Goal: Task Accomplishment & Management: Use online tool/utility

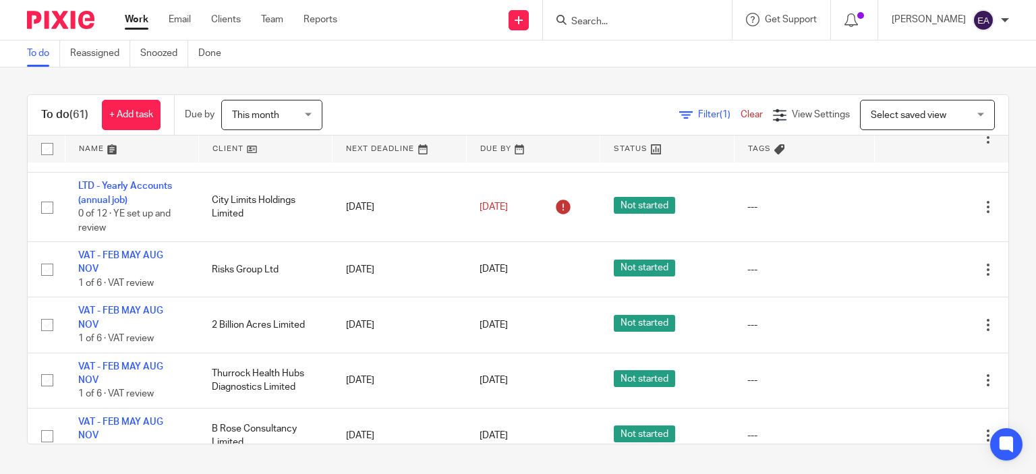
scroll to position [621, 0]
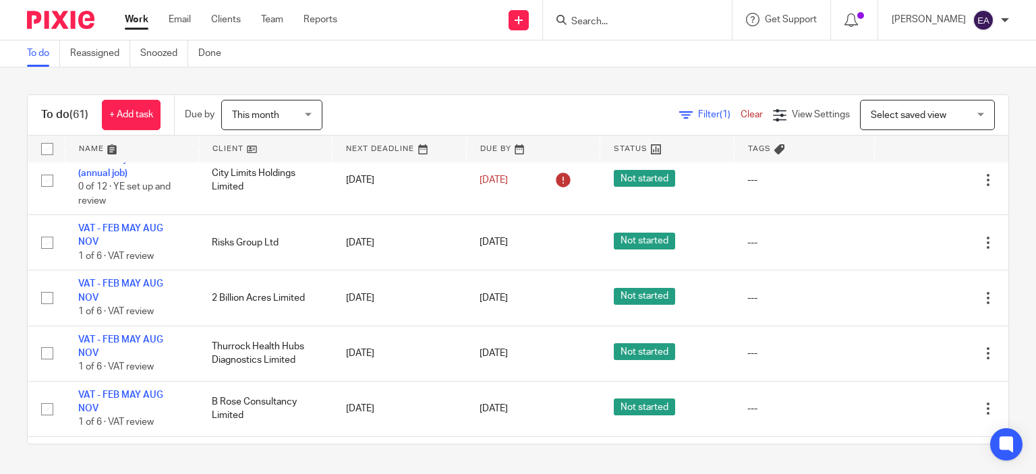
click at [489, 146] on link at bounding box center [533, 149] width 133 height 27
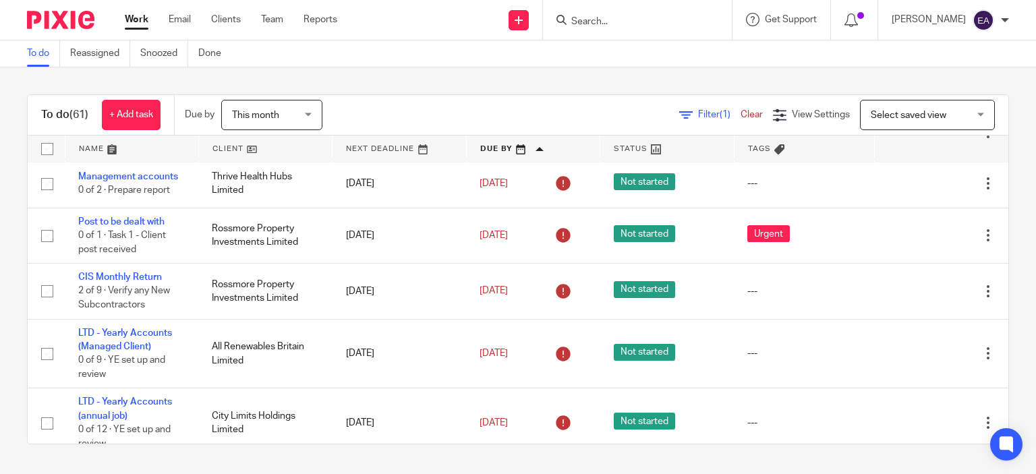
scroll to position [405, 0]
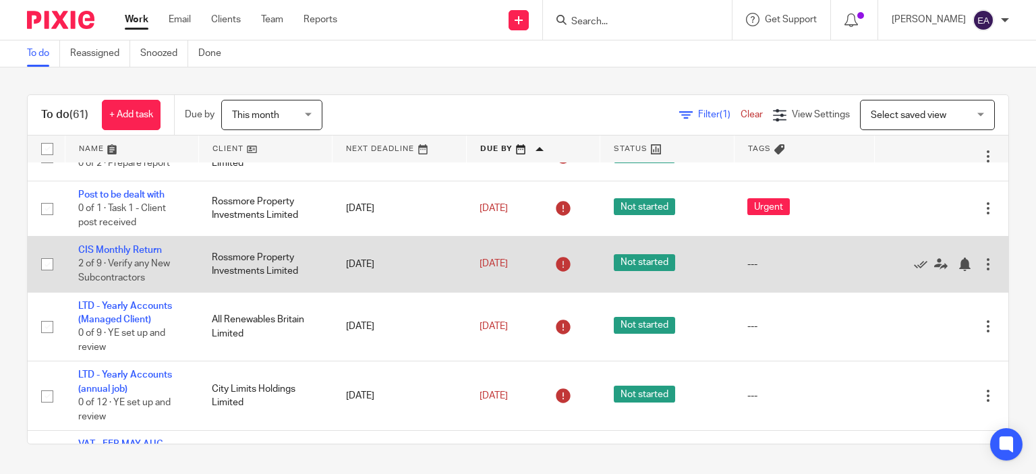
click at [204, 265] on td "Rossmore Property Investments Limited" at bounding box center [265, 264] width 134 height 55
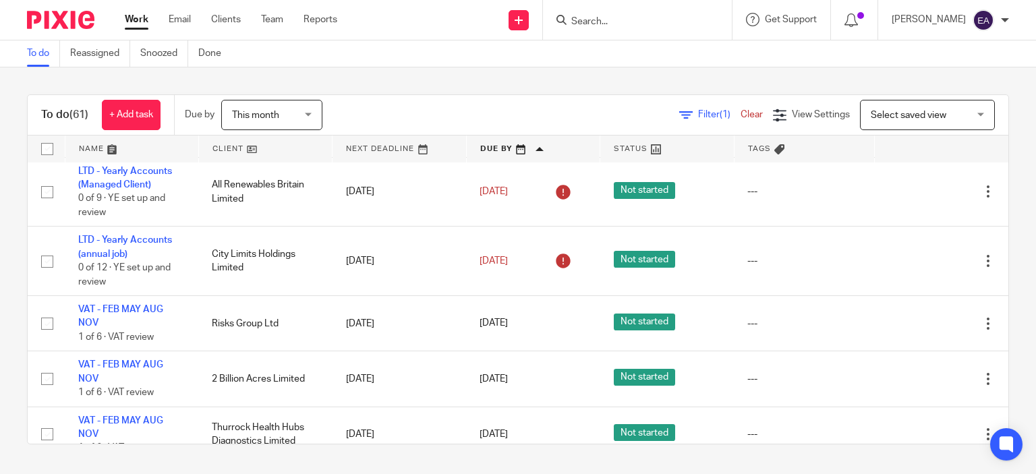
scroll to position [567, 0]
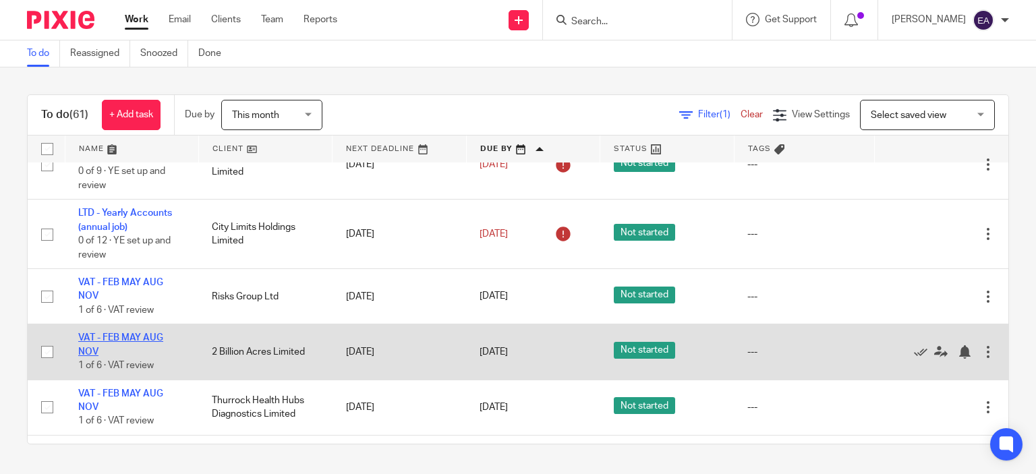
click at [99, 341] on link "VAT - FEB MAY AUG NOV" at bounding box center [120, 344] width 85 height 23
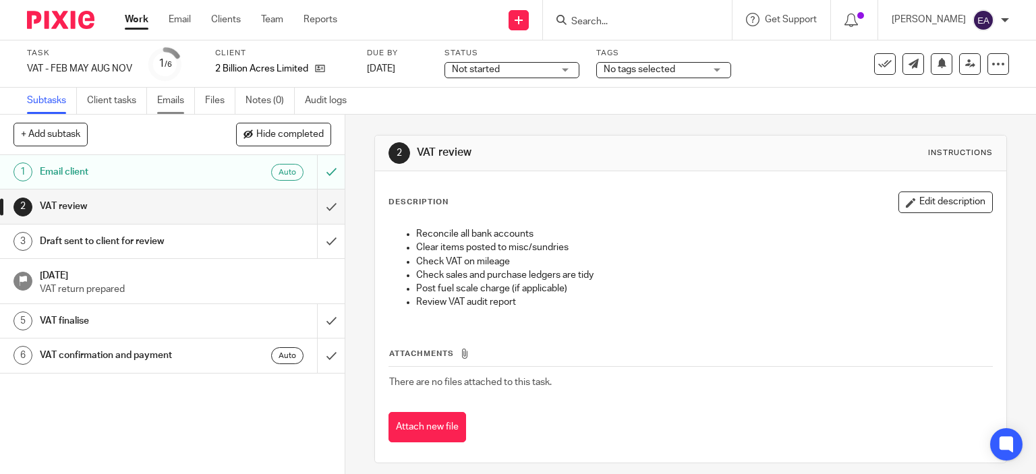
click at [170, 92] on link "Emails" at bounding box center [176, 101] width 38 height 26
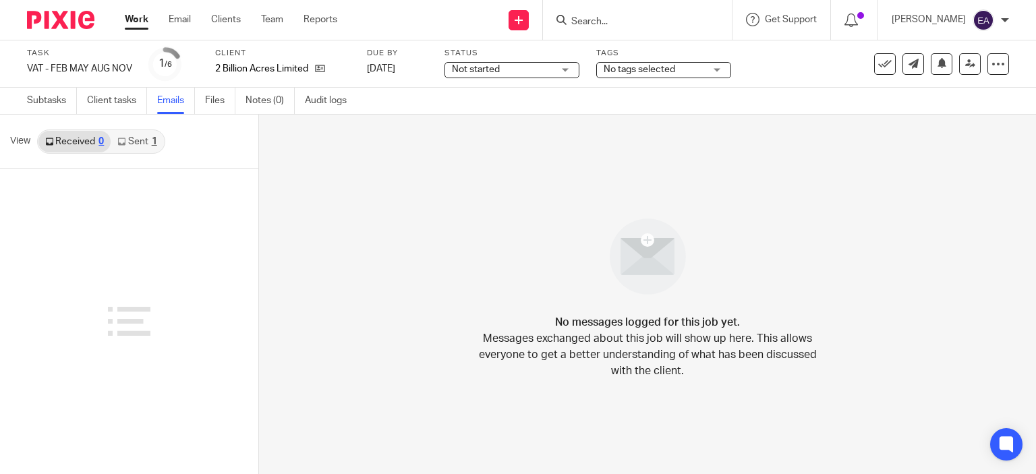
click at [144, 148] on link "Sent 1" at bounding box center [137, 142] width 53 height 22
